Goal: Task Accomplishment & Management: Use online tool/utility

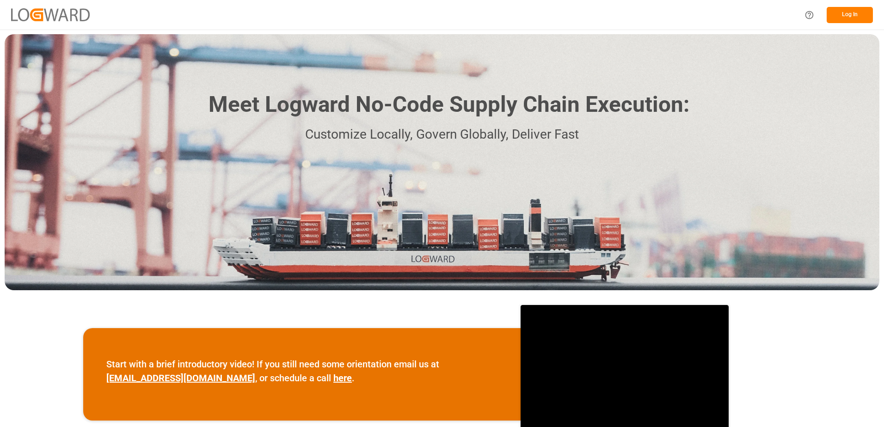
click at [839, 16] on button "Log In" at bounding box center [850, 15] width 46 height 16
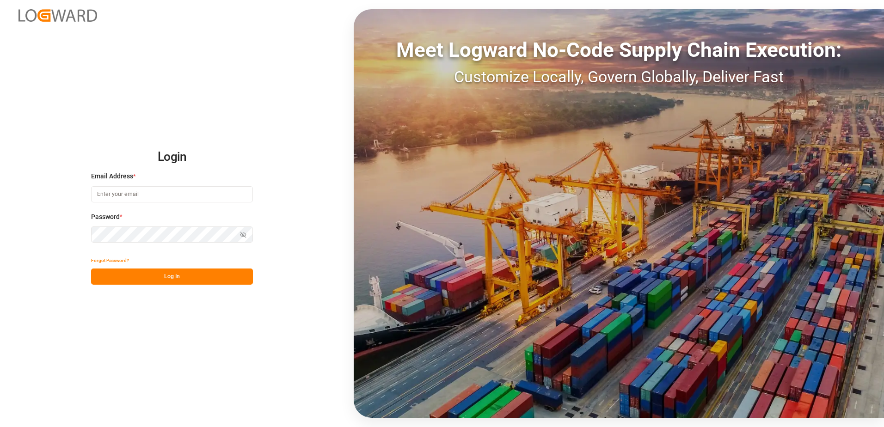
type input "[PERSON_NAME][EMAIL_ADDRESS][PERSON_NAME][DOMAIN_NAME]"
click at [203, 272] on button "Log In" at bounding box center [172, 277] width 162 height 16
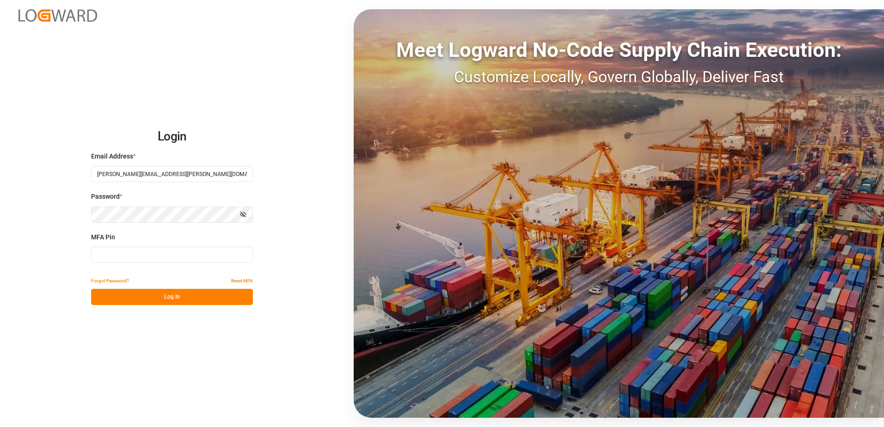
click at [165, 259] on input at bounding box center [172, 255] width 162 height 16
type input "382591"
click at [154, 291] on button "Log In" at bounding box center [172, 297] width 162 height 16
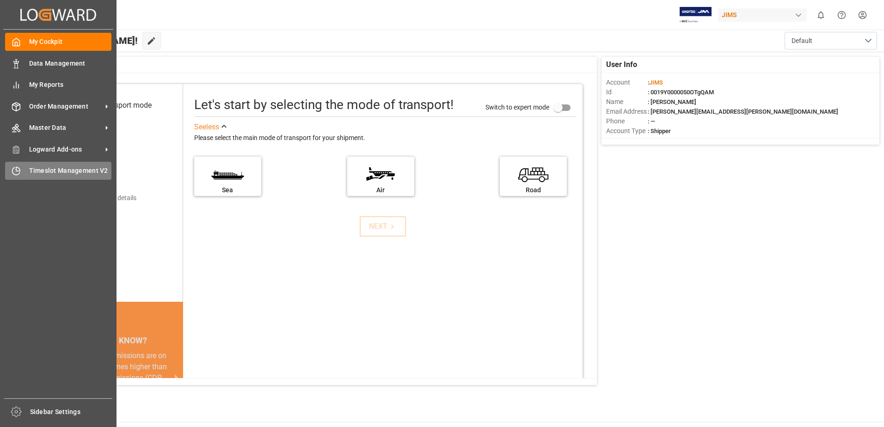
click at [17, 170] on icon at bounding box center [16, 171] width 9 height 9
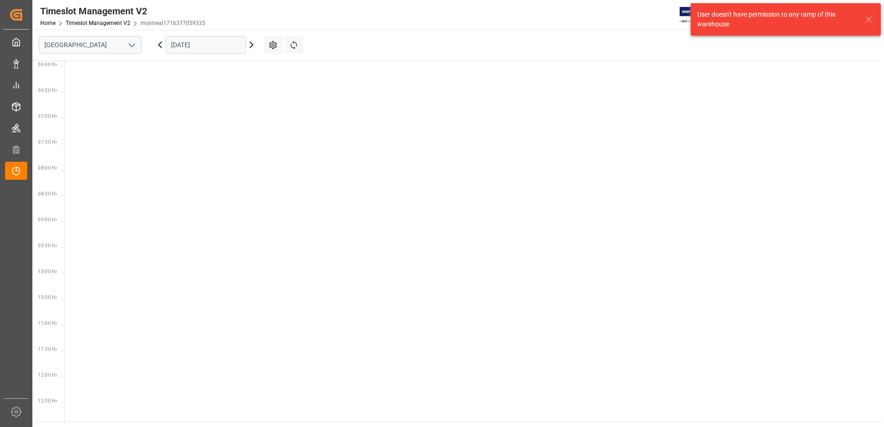
scroll to position [324, 0]
click at [133, 47] on icon "open menu" at bounding box center [131, 45] width 11 height 11
click at [84, 85] on div "Southaven" at bounding box center [90, 86] width 102 height 21
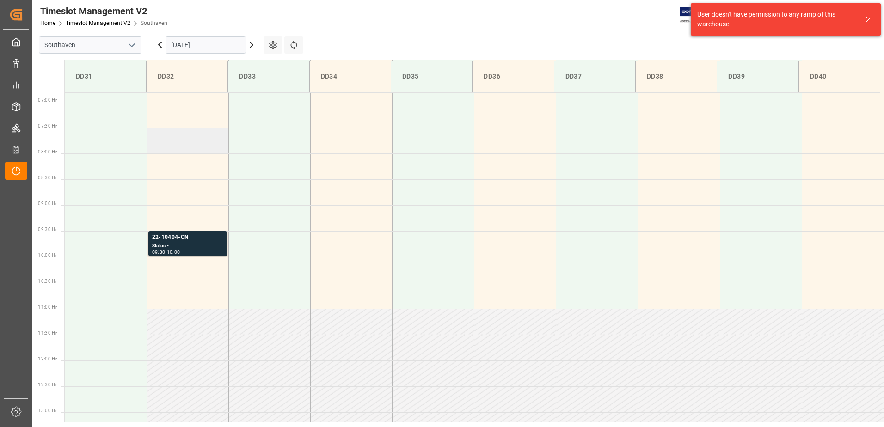
scroll to position [357, 0]
click at [188, 237] on div "22-10404-CN" at bounding box center [187, 234] width 71 height 9
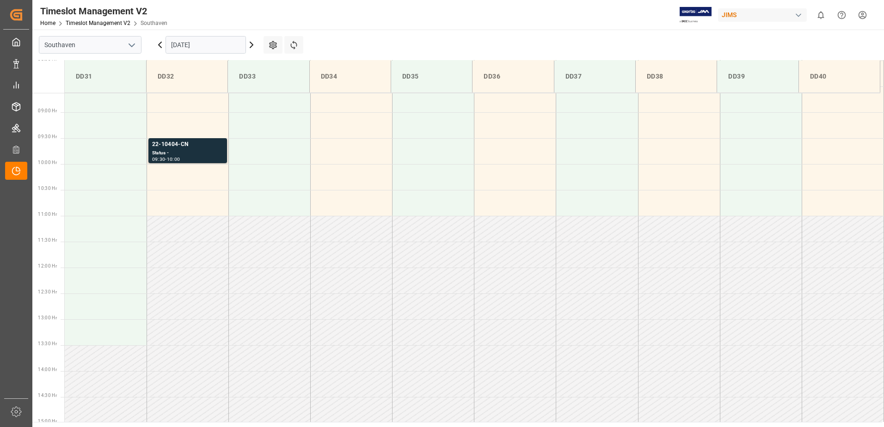
scroll to position [370, 0]
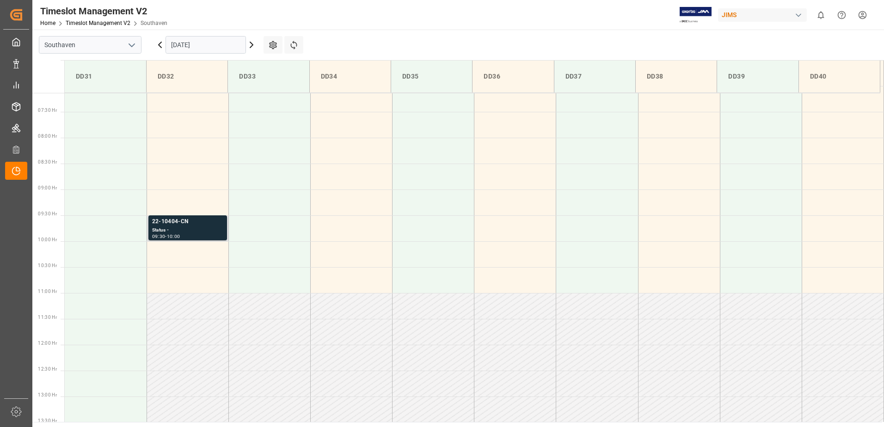
click at [207, 234] on div "Status -" at bounding box center [187, 231] width 71 height 8
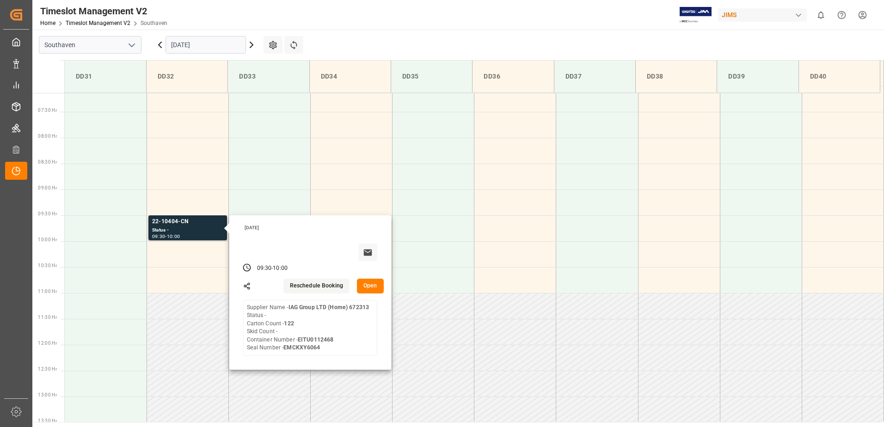
click at [335, 35] on main "Southaven [DATE] Settings Refresh Time Slots DD31 DD32 DD33 DD34 DD35 DD36 DD37…" at bounding box center [457, 226] width 850 height 393
